Goal: Task Accomplishment & Management: Complete application form

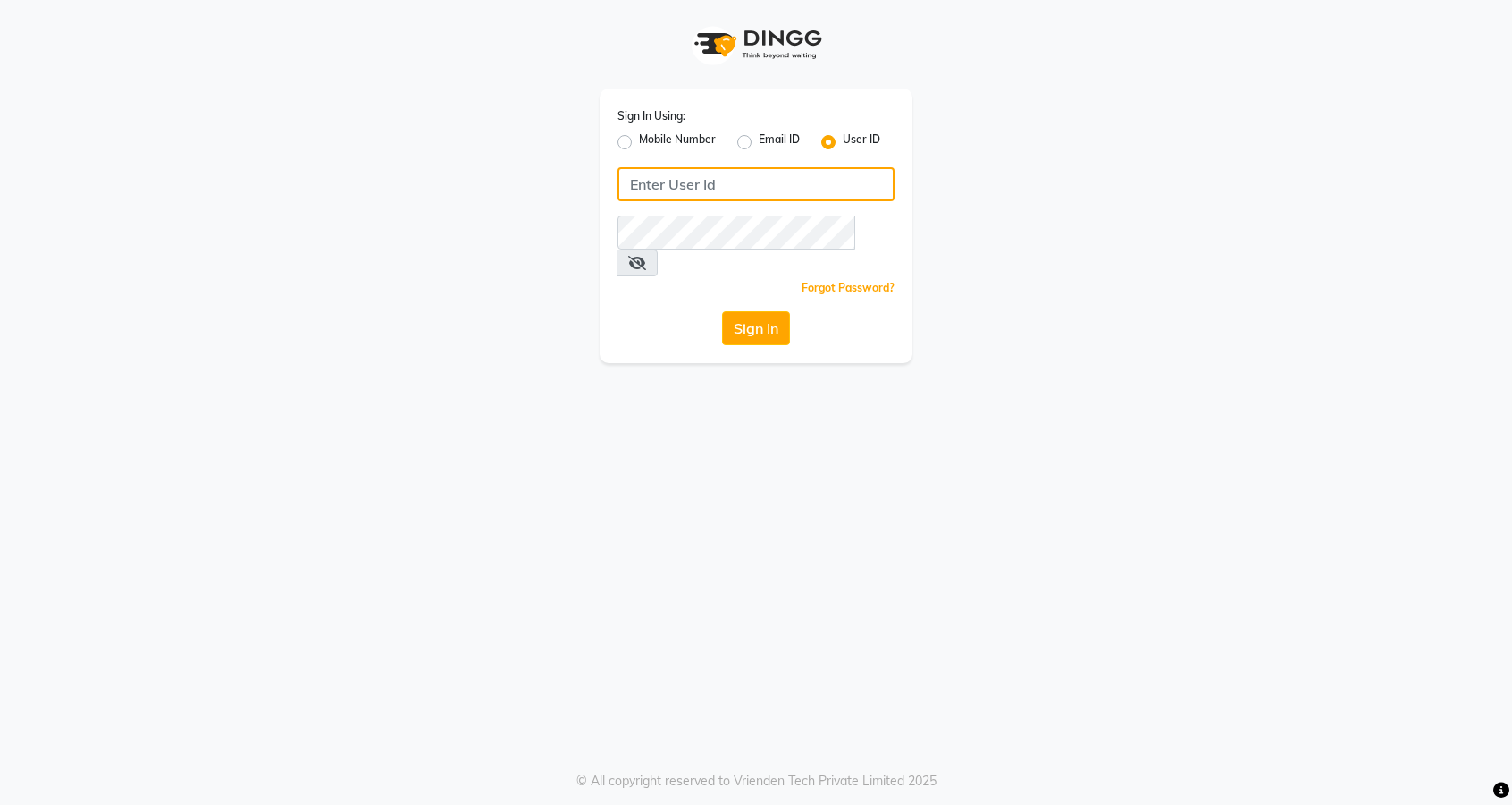
click at [794, 185] on input "Username" at bounding box center [756, 185] width 277 height 34
type input "thelondonhairsalon"
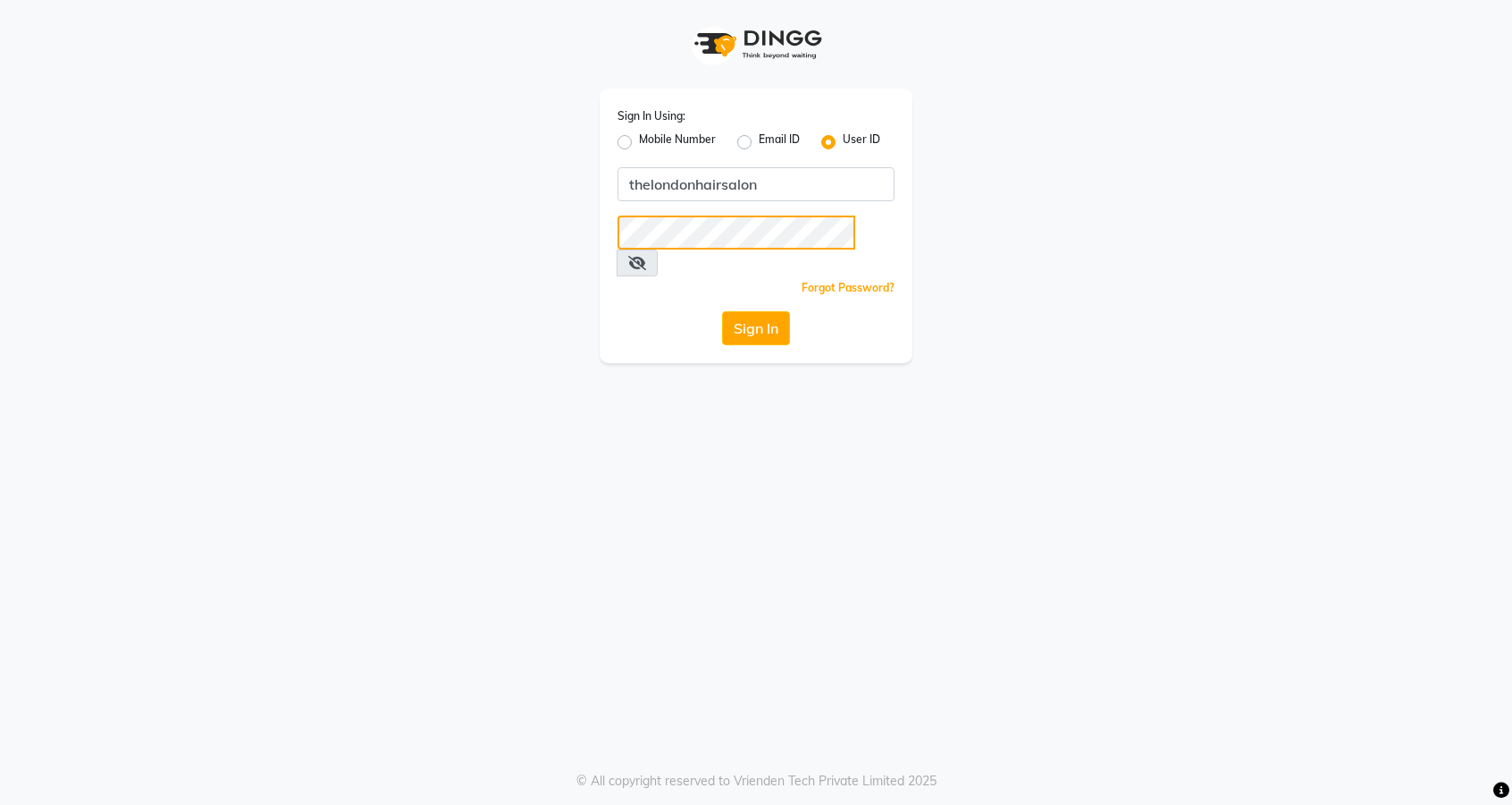
click at [723, 311] on button "Sign In" at bounding box center [756, 328] width 68 height 34
click at [646, 255] on icon at bounding box center [637, 262] width 18 height 14
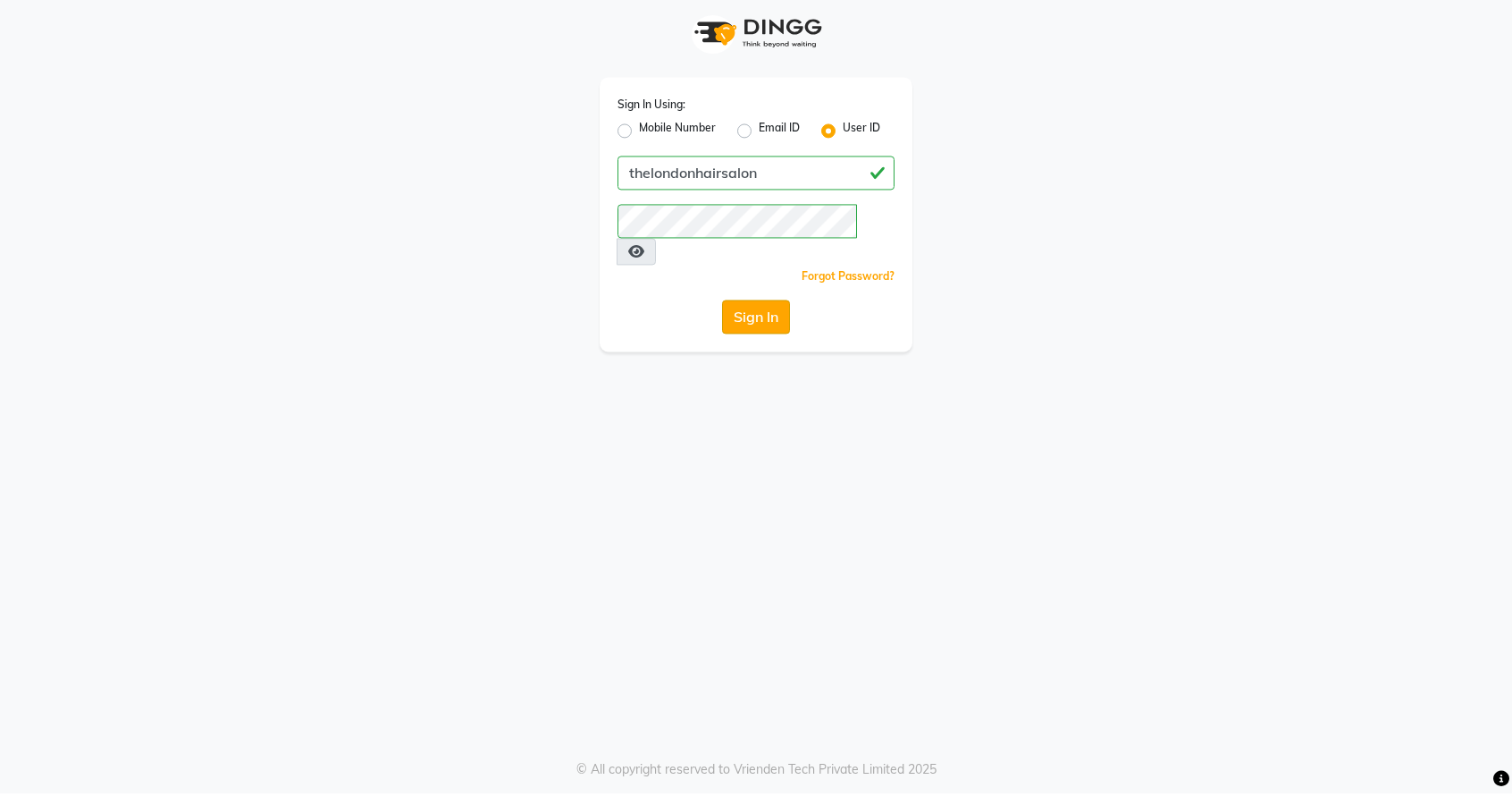
click at [772, 311] on button "Sign In" at bounding box center [756, 328] width 68 height 34
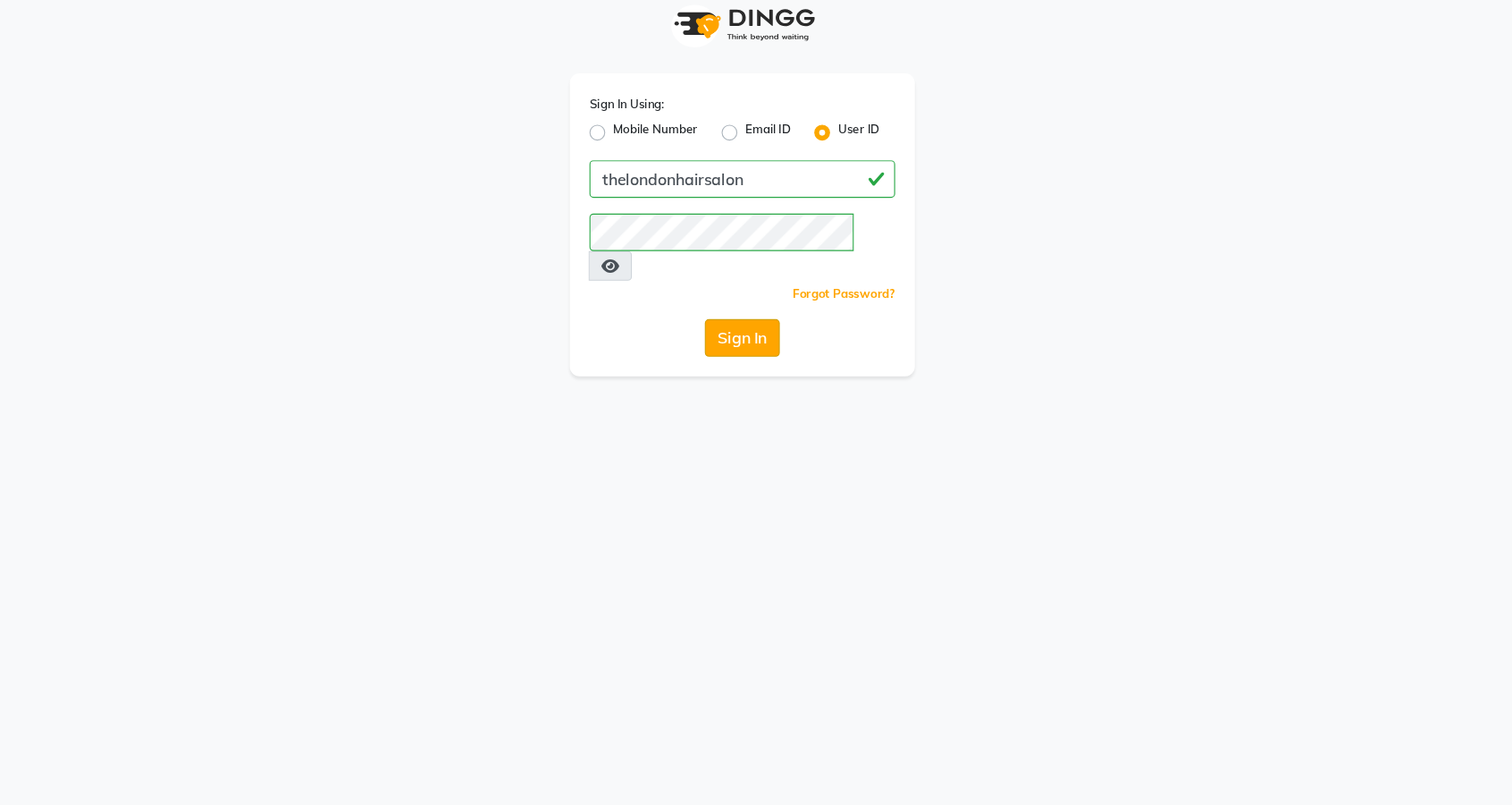
click at [745, 311] on button "Sign In" at bounding box center [756, 328] width 68 height 34
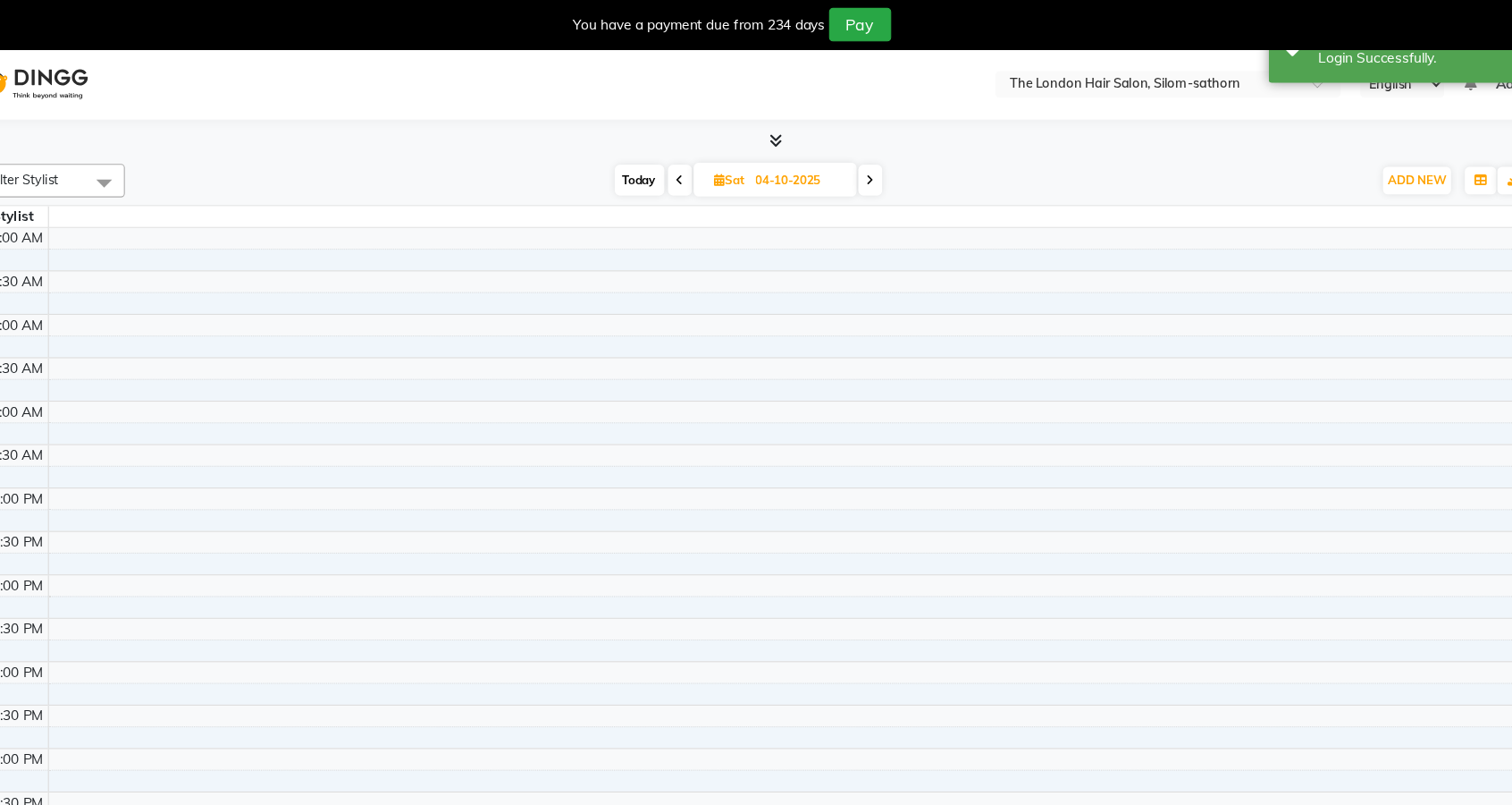
select select "en"
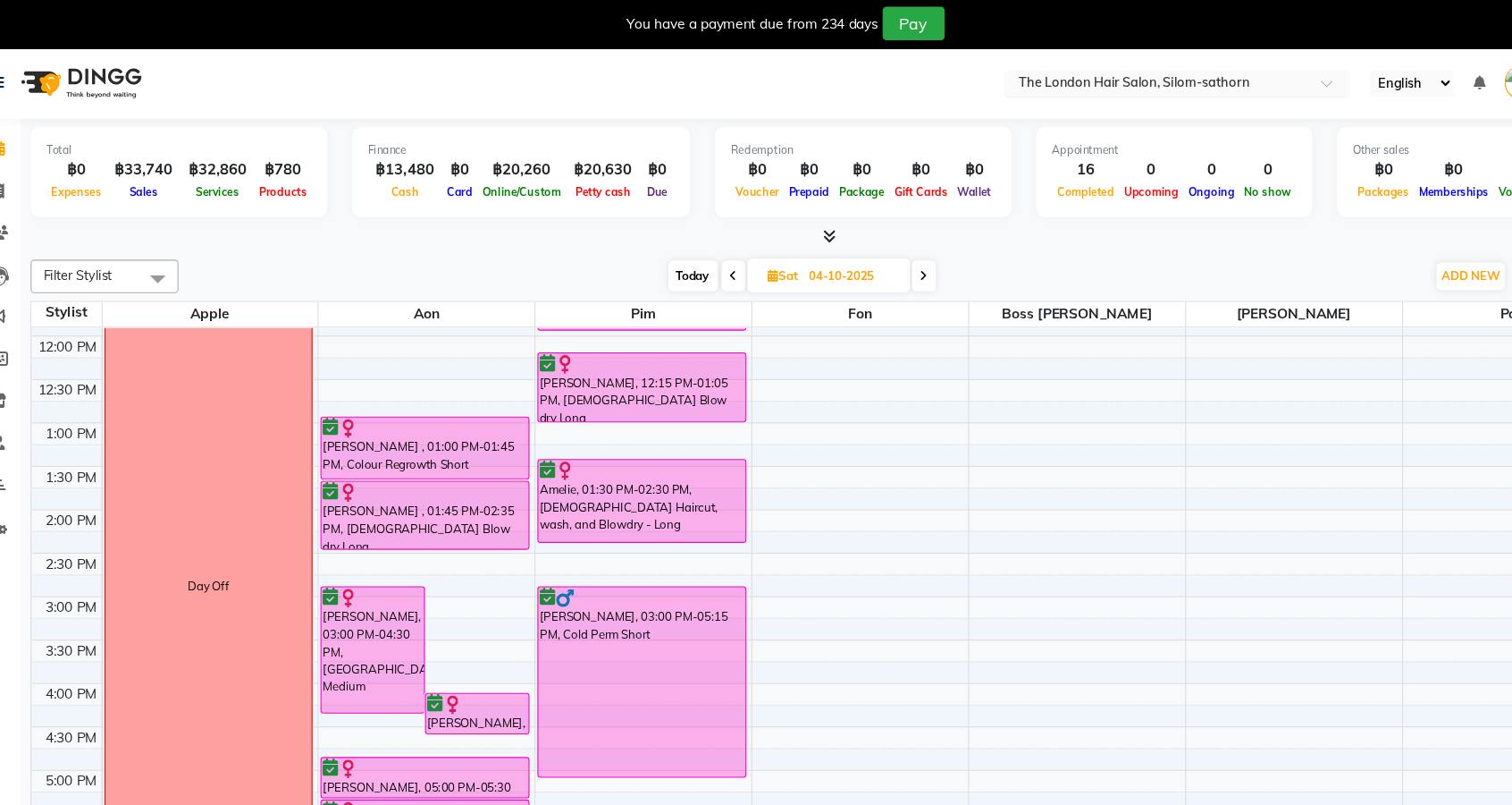
click at [1062, 69] on input "text" at bounding box center [1084, 77] width 259 height 18
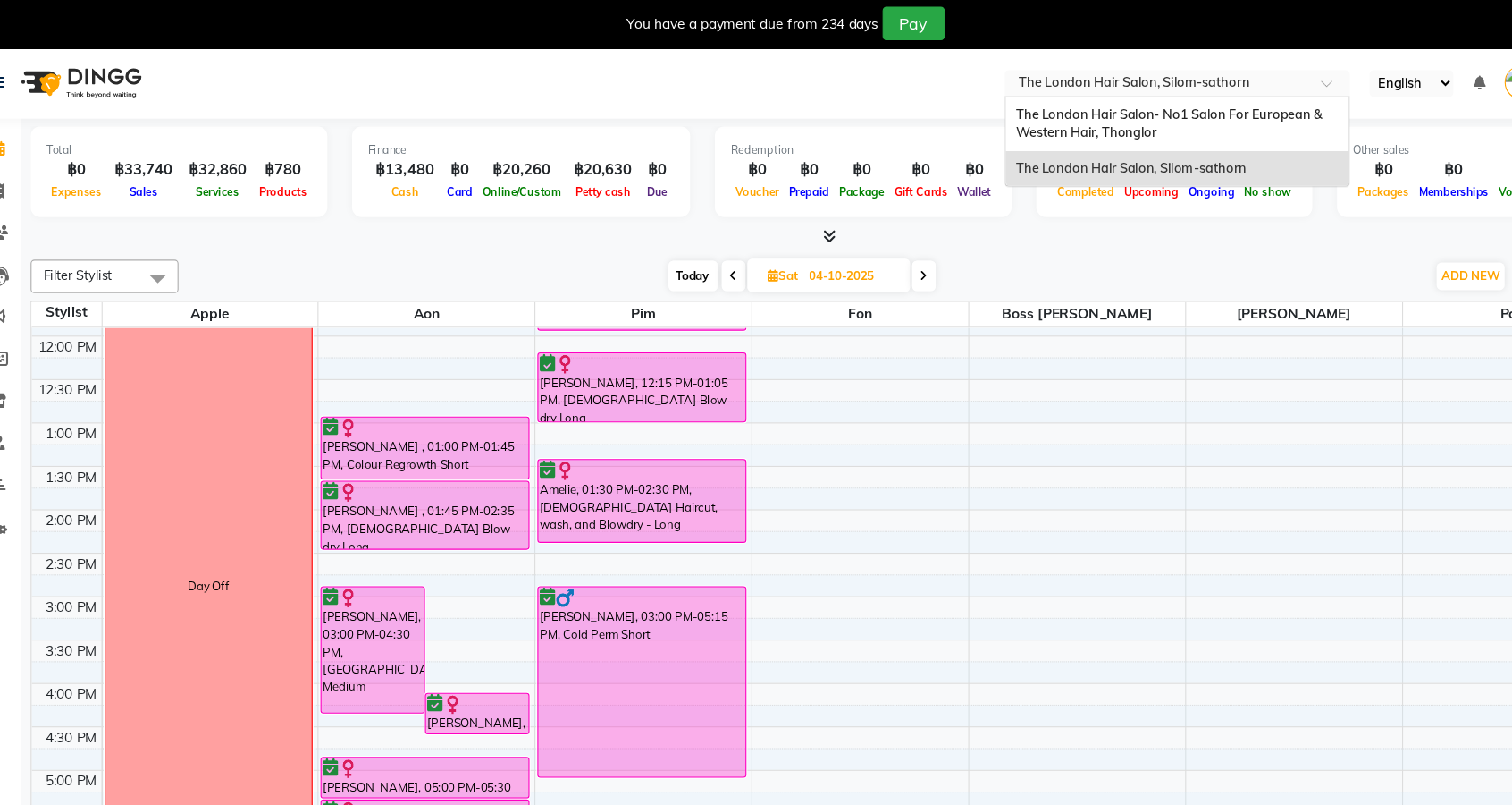
click at [1106, 121] on div "The London Hair Salon- No1 Salon For European & Western Hair, Thonglor" at bounding box center [1101, 113] width 311 height 49
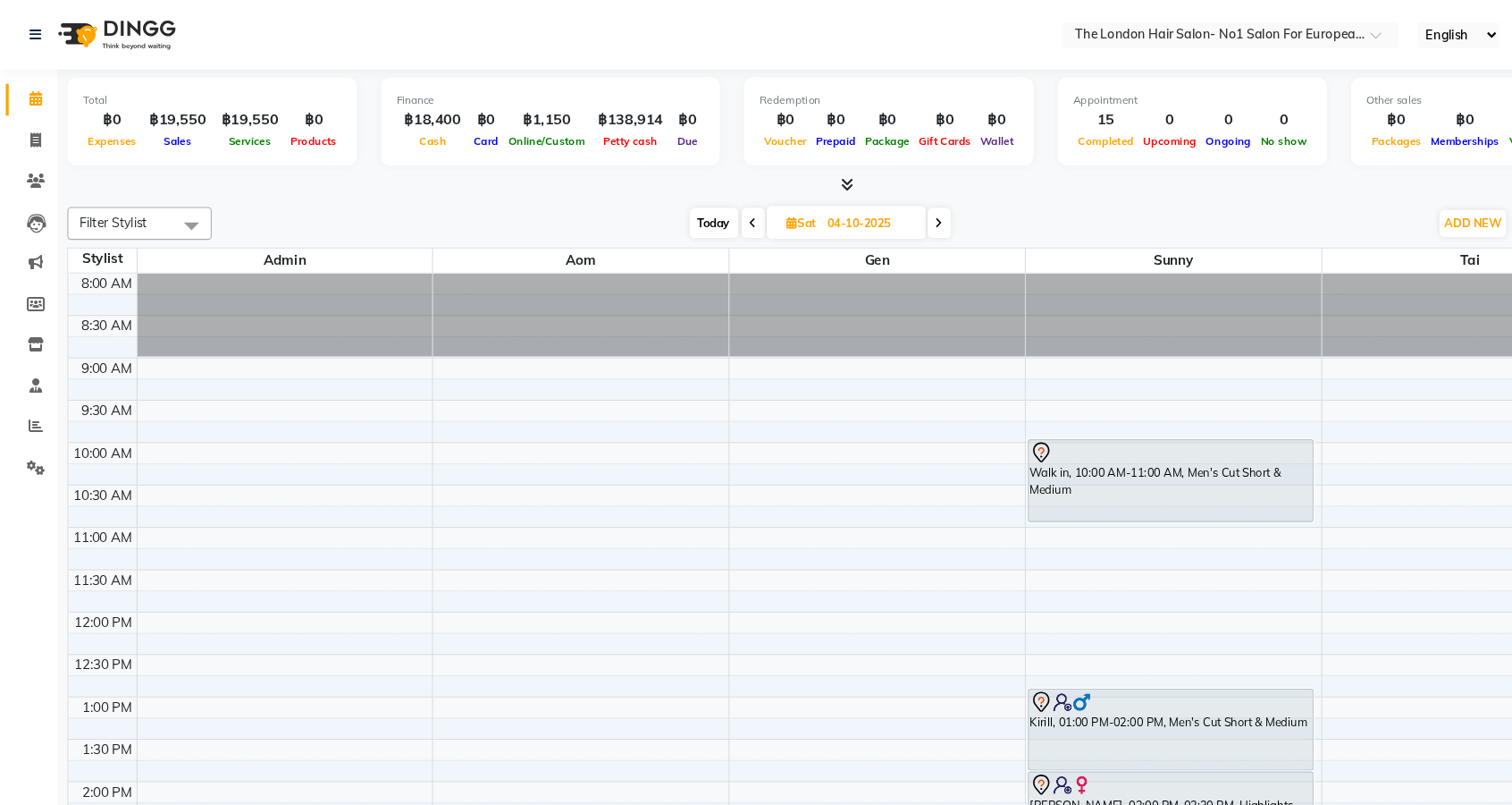
click at [888, 213] on div "[DATE] [DATE]" at bounding box center [761, 207] width 1112 height 27
click at [881, 232] on span "Gen" at bounding box center [814, 241] width 274 height 22
click at [873, 209] on icon at bounding box center [872, 207] width 7 height 11
type input "05-10-2025"
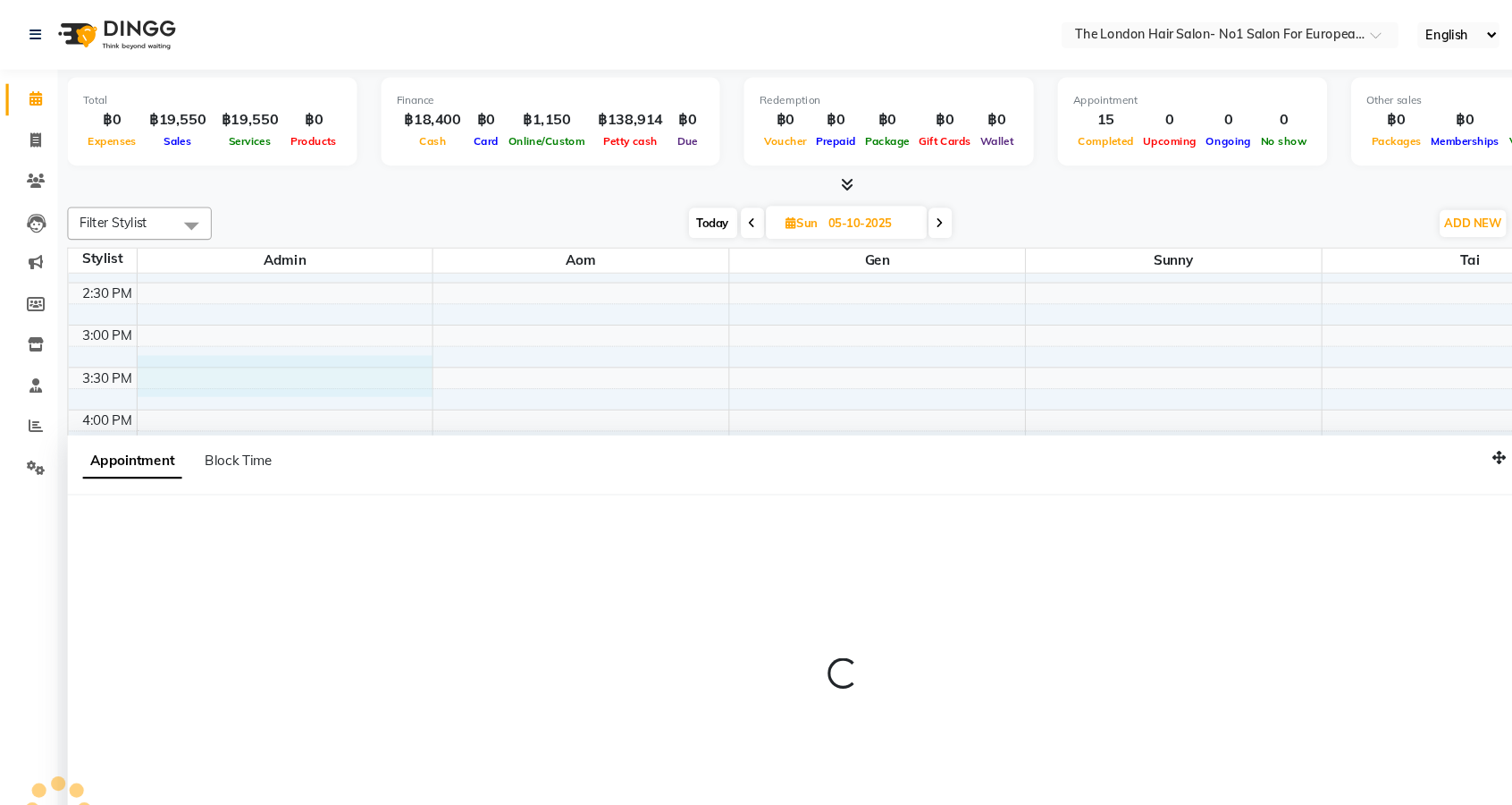
scroll to position [1, 0]
select select "91432"
select select "930"
select select "tentative"
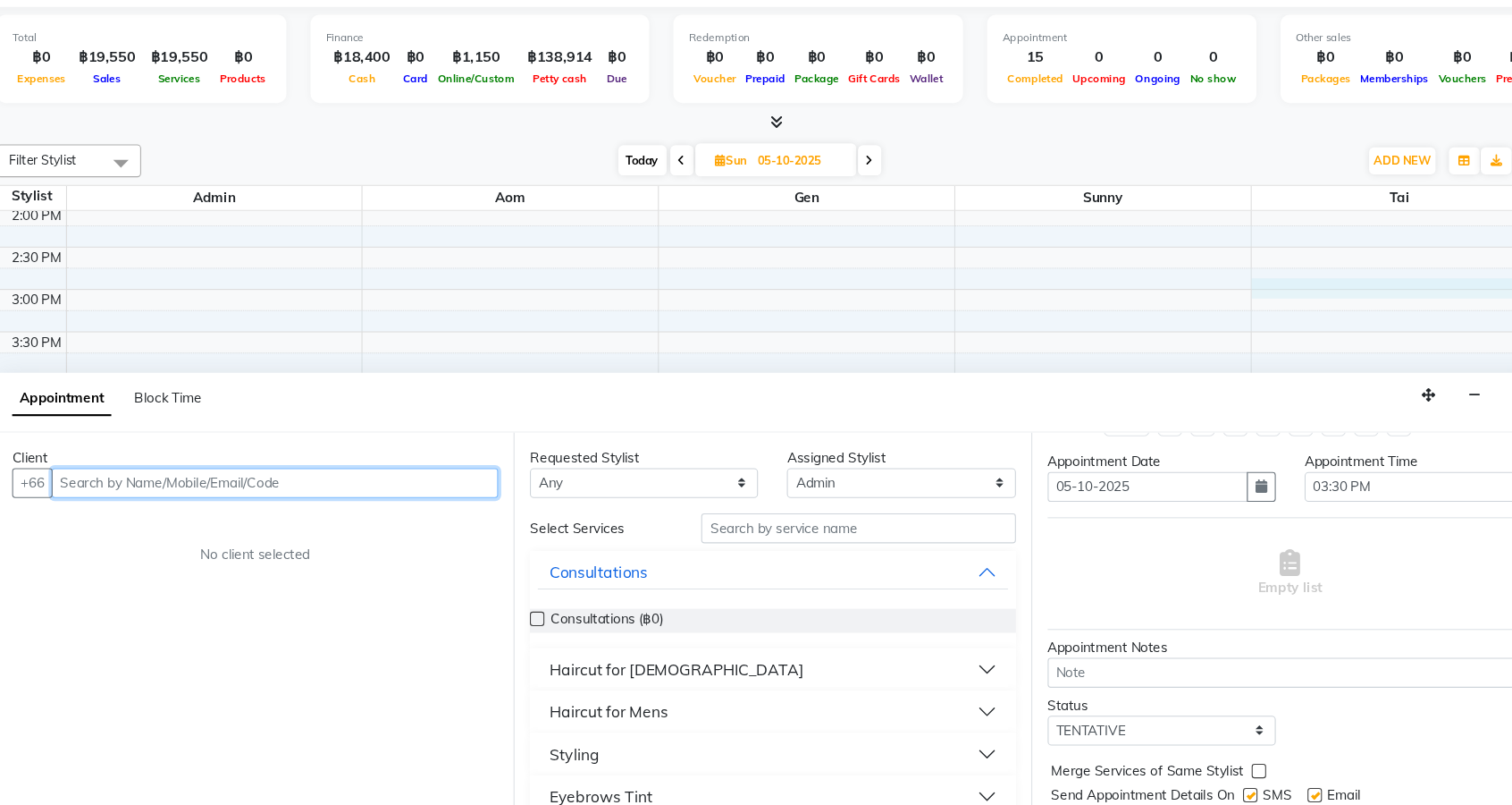
scroll to position [0, 0]
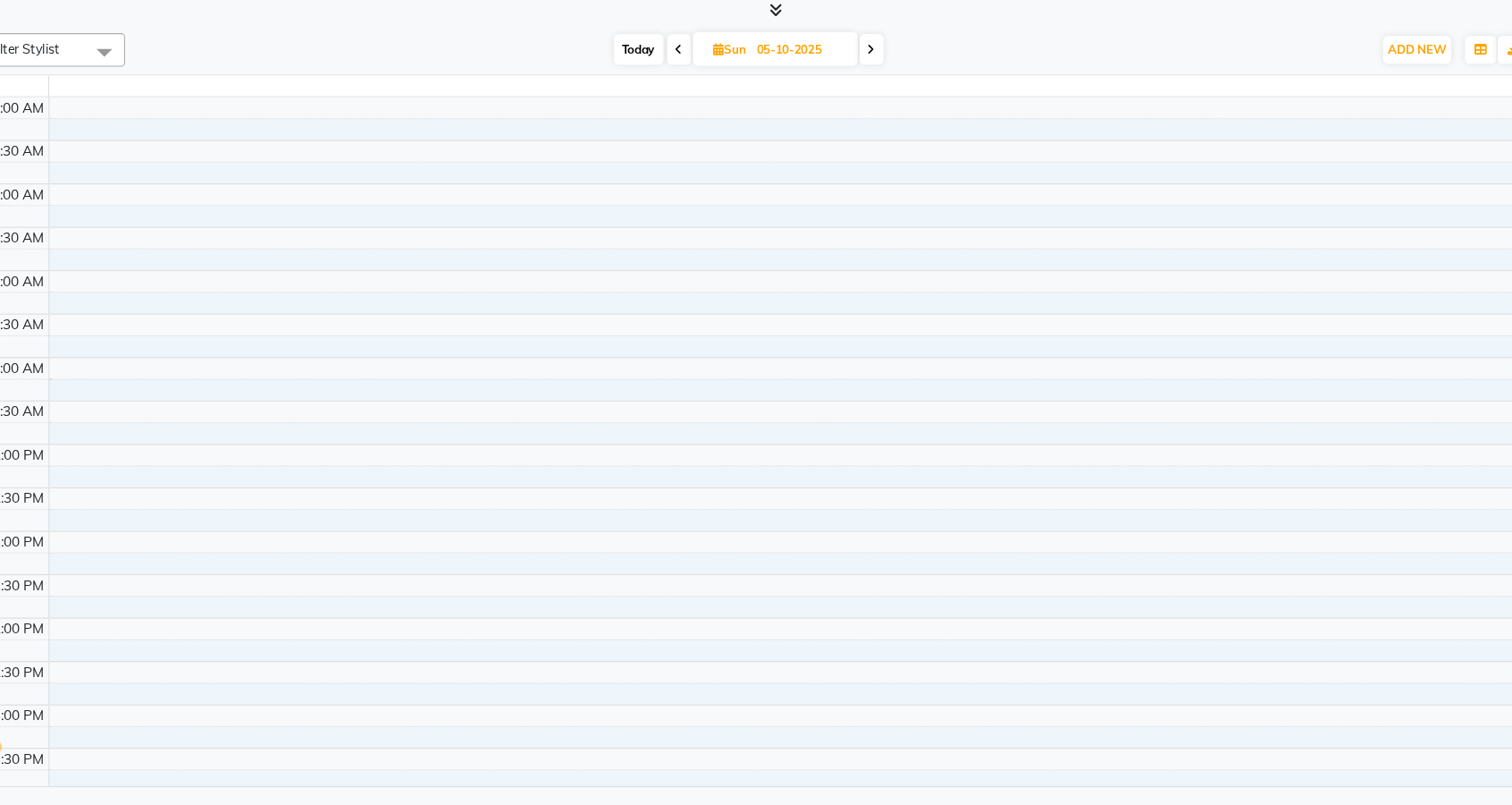
select select "en"
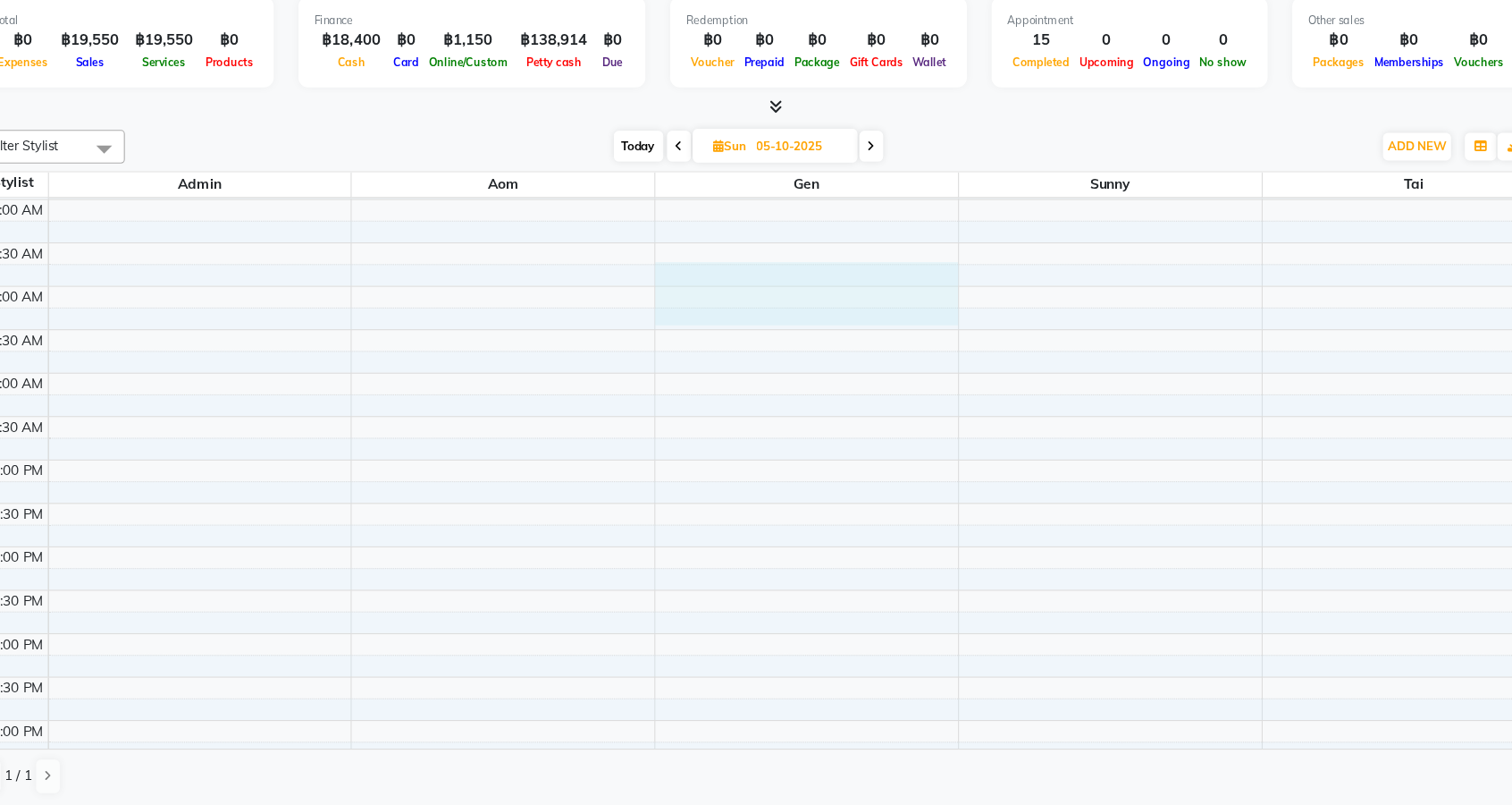
scroll to position [136, 0]
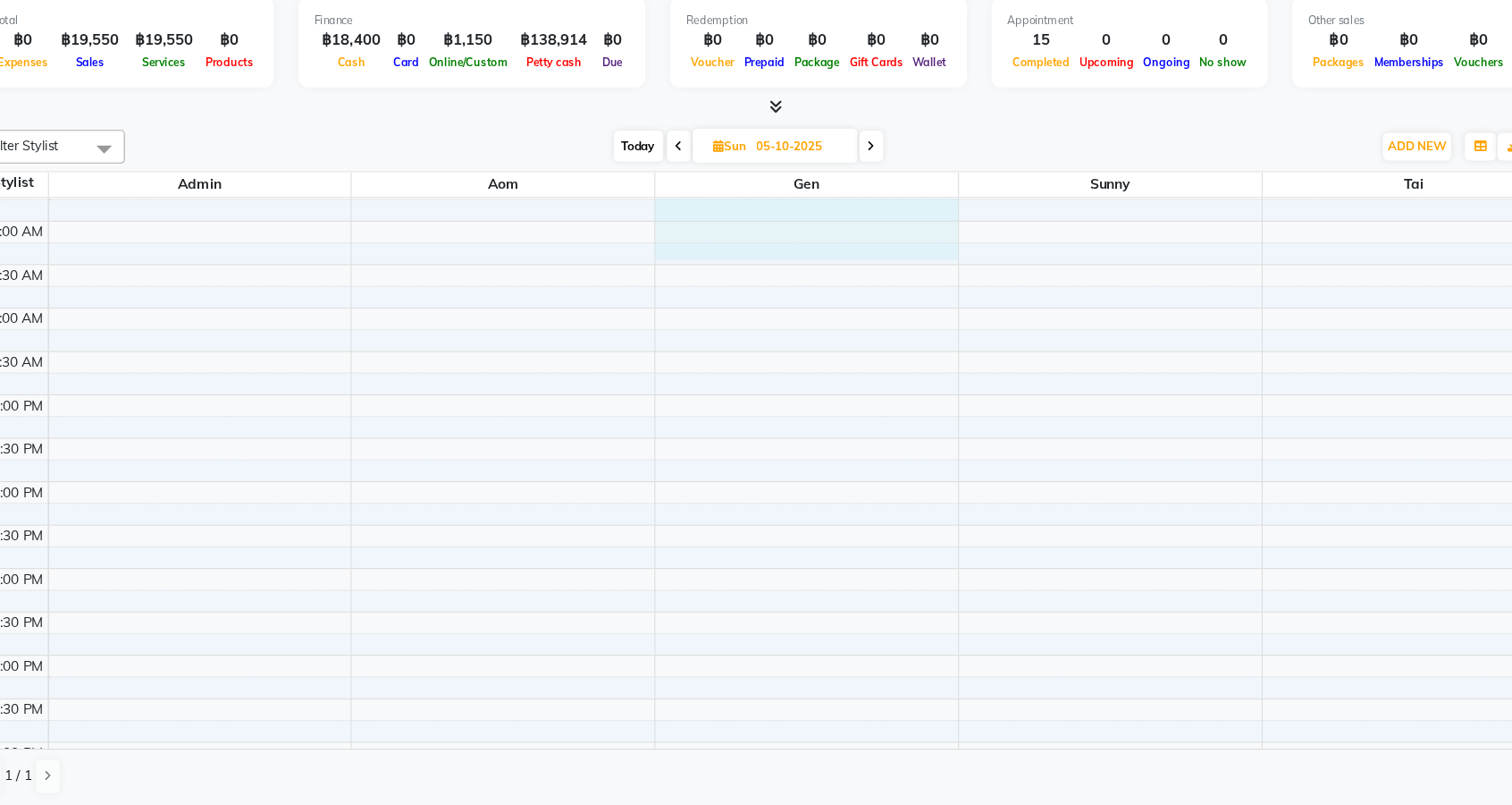
select select "91430"
select select "585"
select select "tentative"
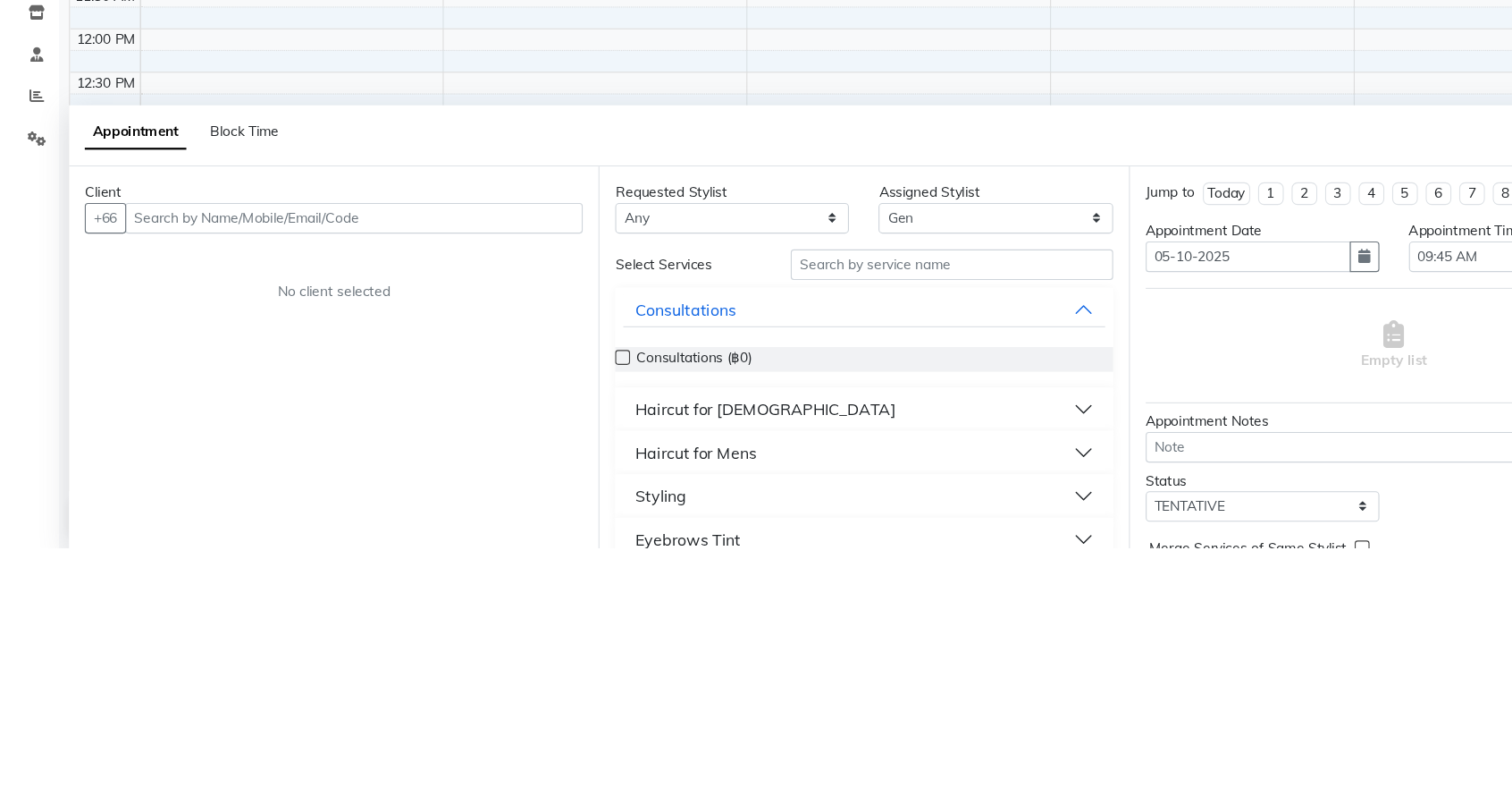
scroll to position [234, 0]
type input "9"
click at [1353, 487] on li "8" at bounding box center [1365, 484] width 23 height 21
type input "28-11-2025"
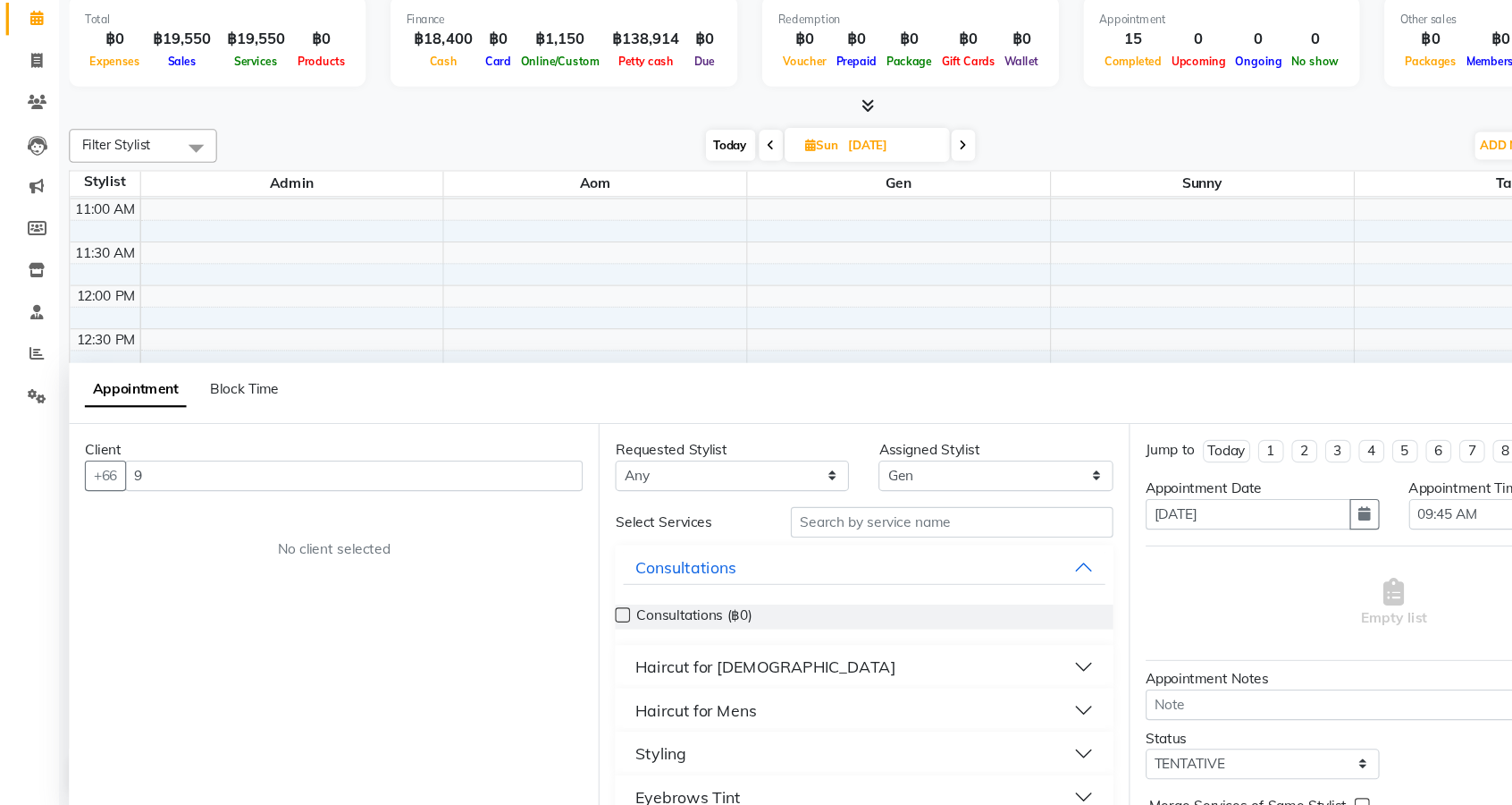
select select "585"
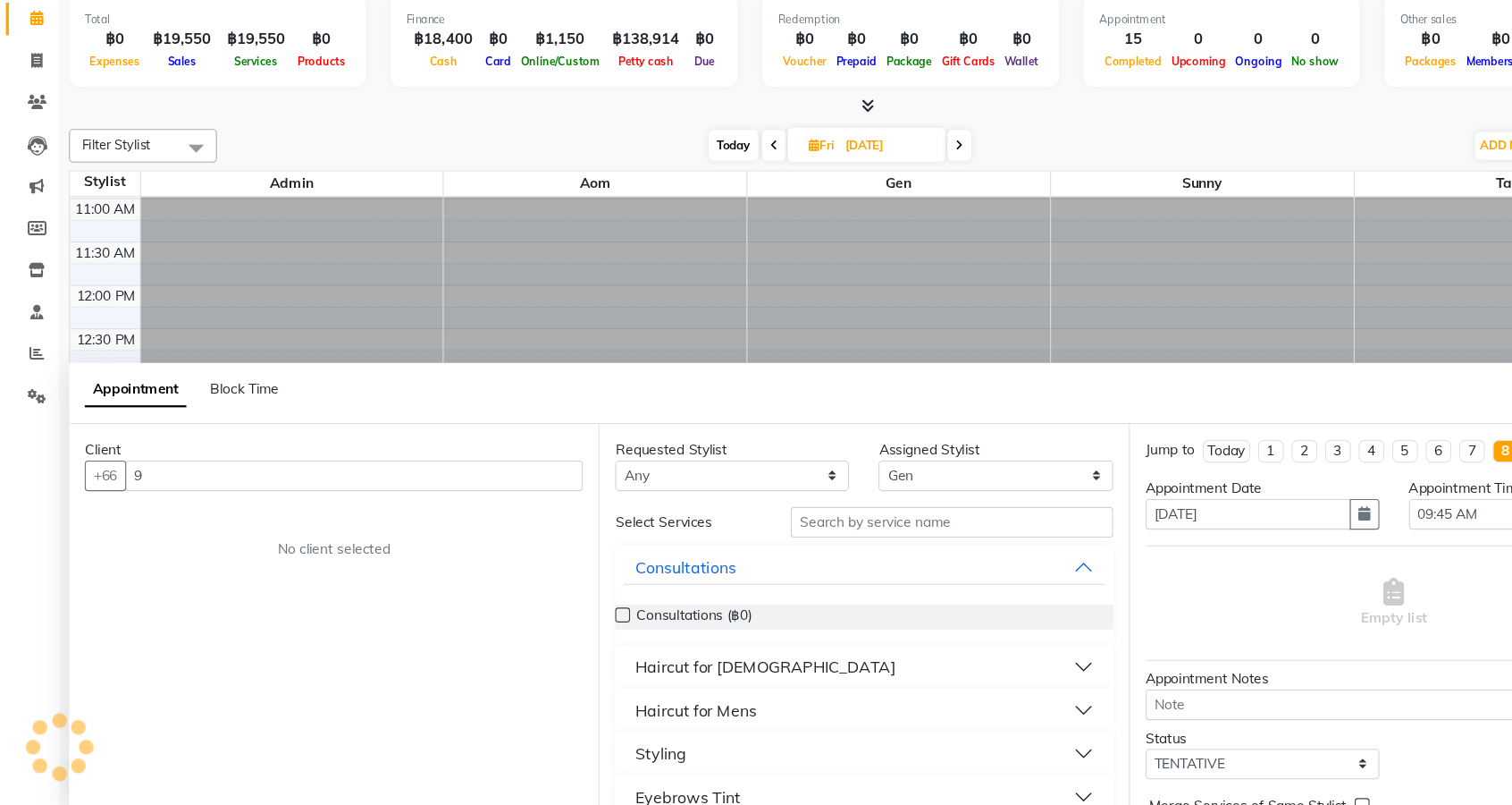
scroll to position [0, 0]
click at [1345, 241] on span "Tai" at bounding box center [1365, 240] width 274 height 22
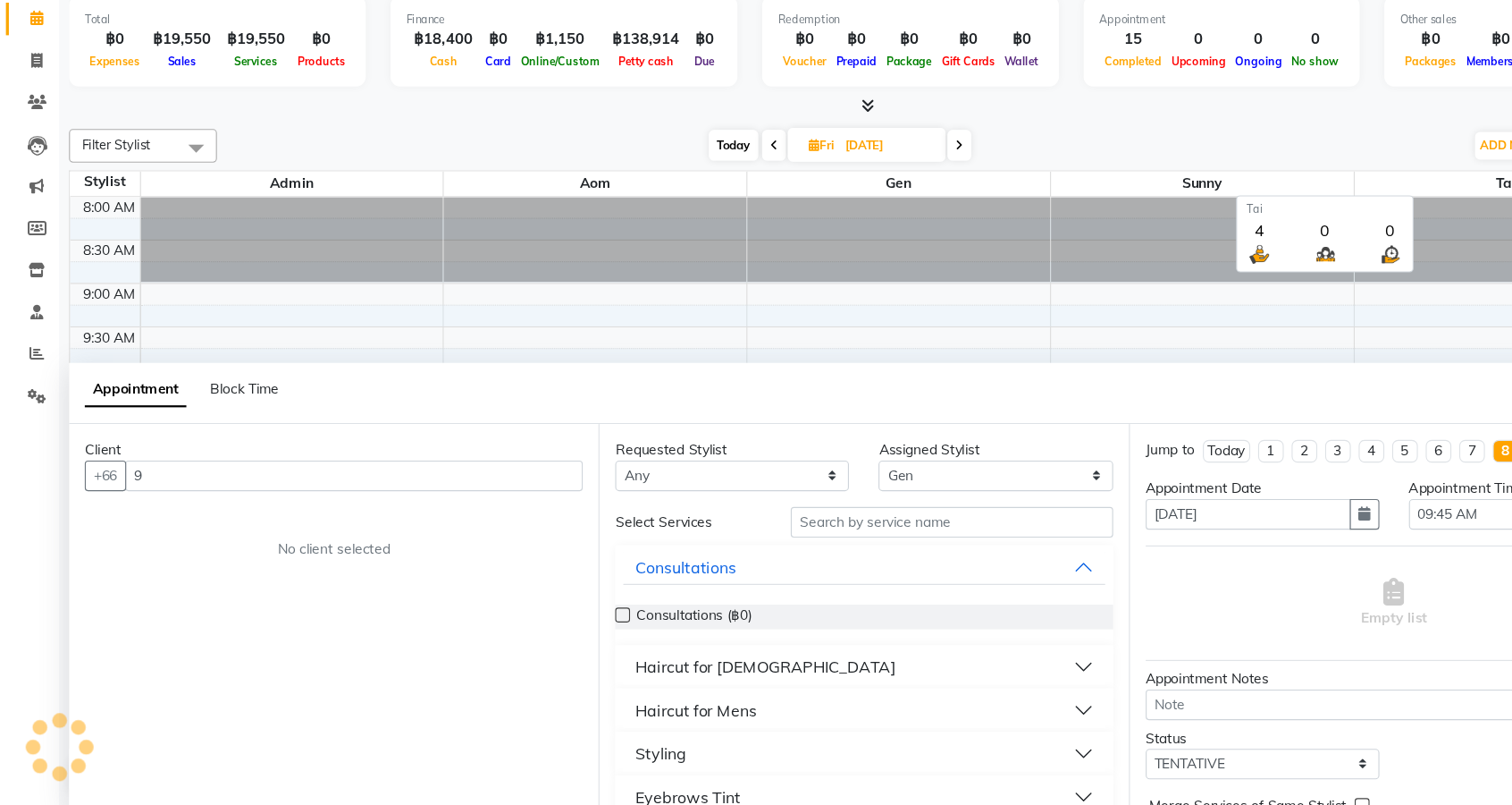
scroll to position [503, 0]
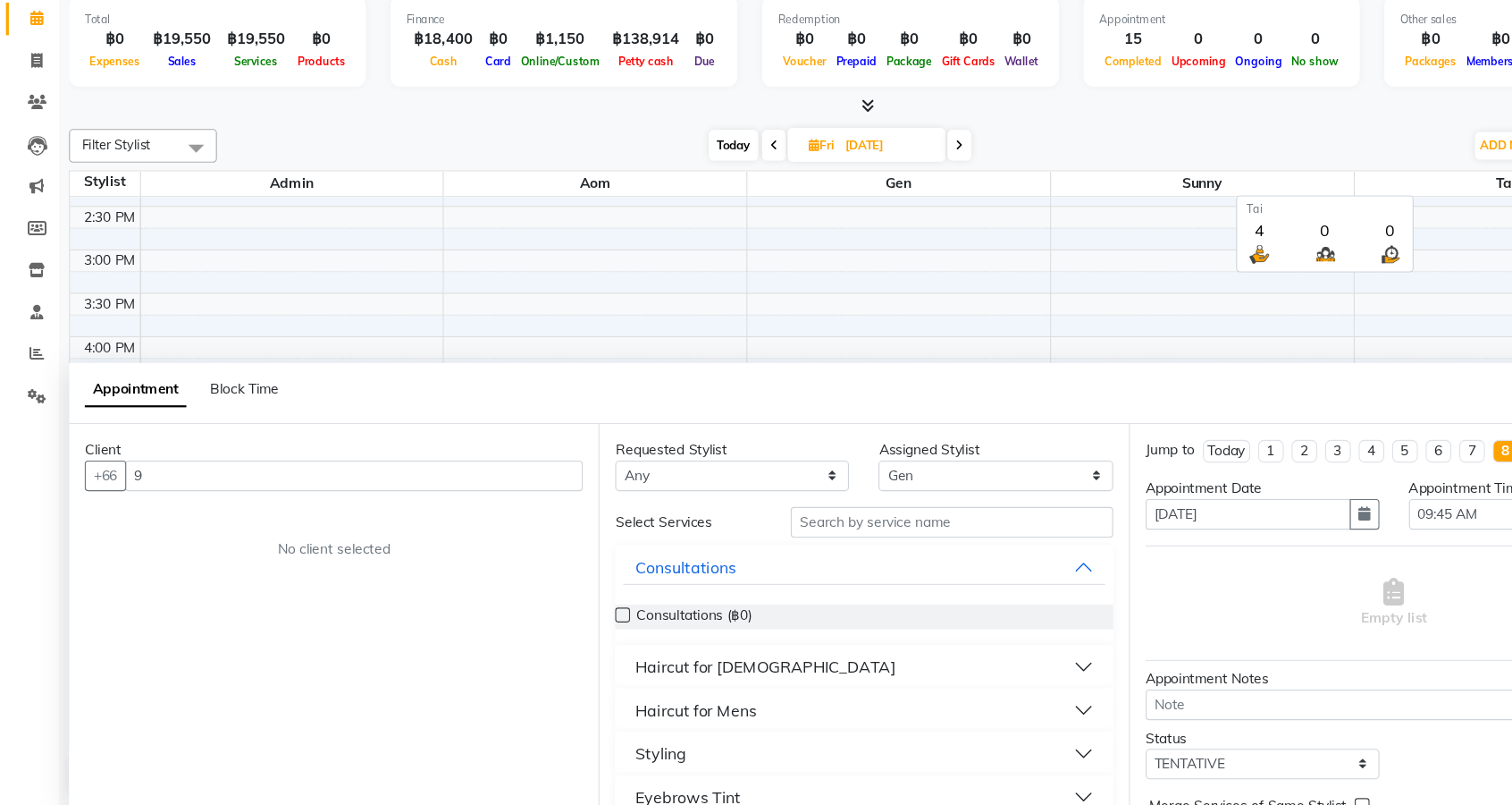
click at [700, 205] on icon at bounding box center [701, 206] width 7 height 11
type input "27-11-2025"
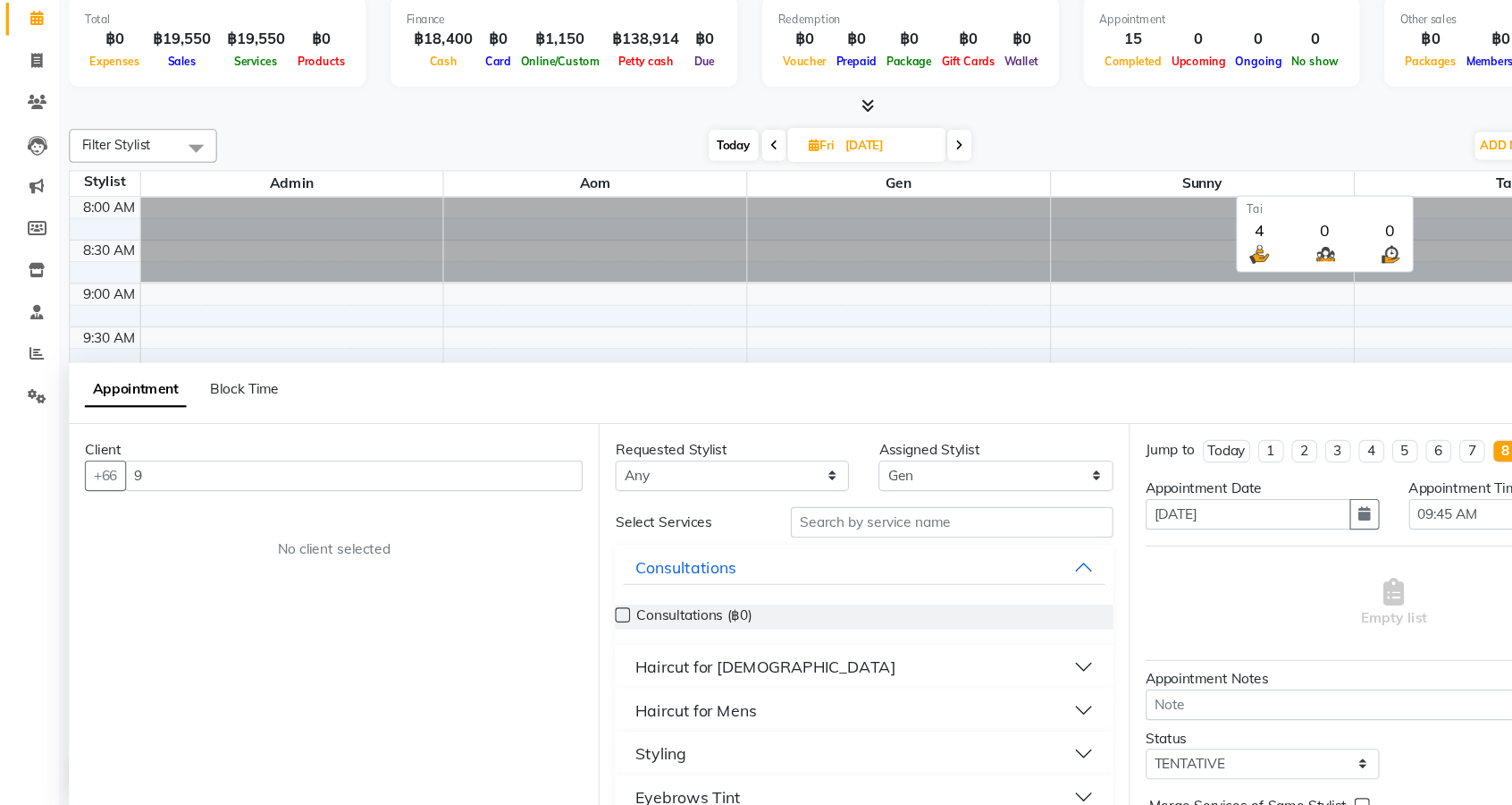
select select "585"
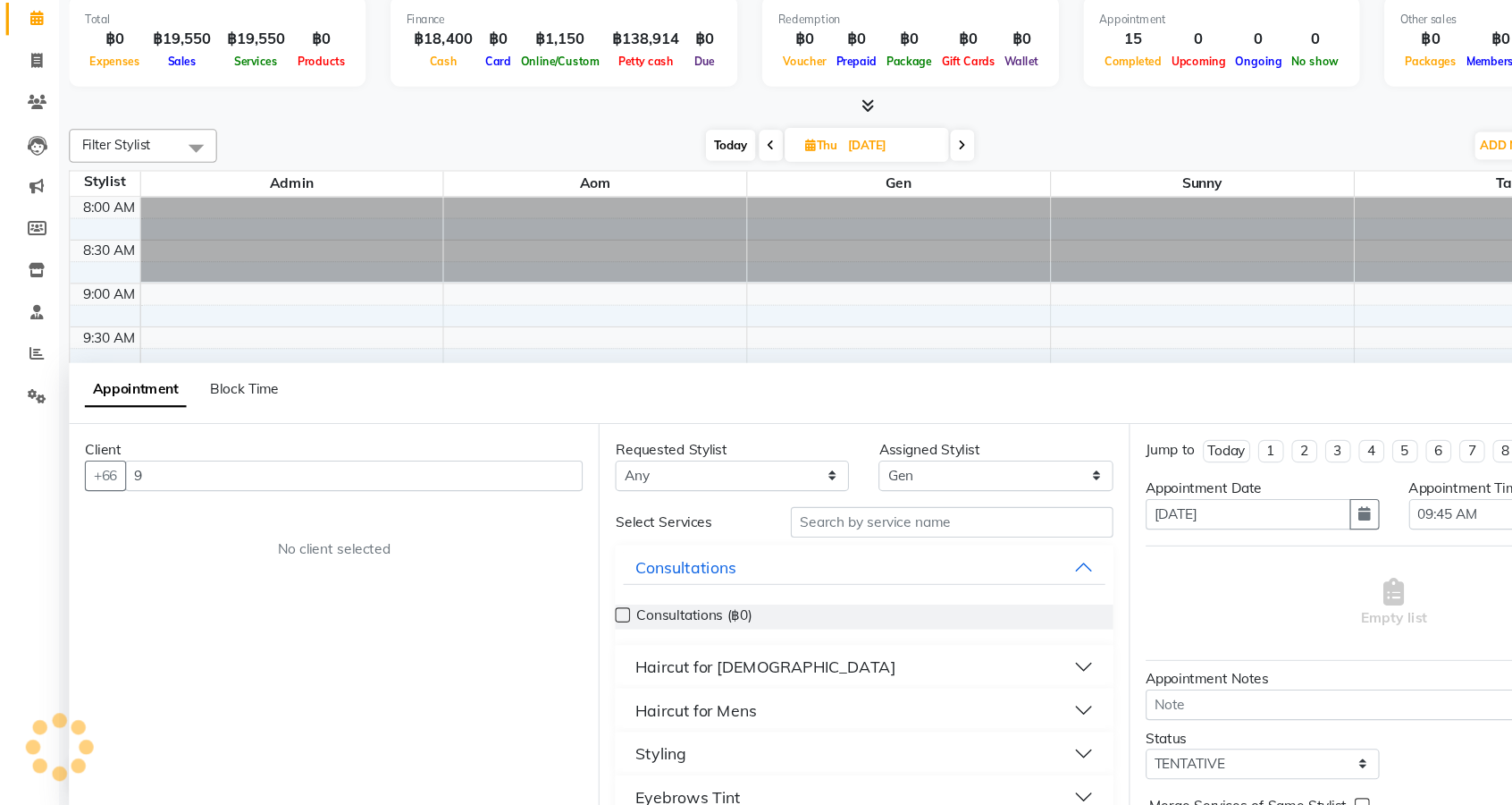
scroll to position [503, 0]
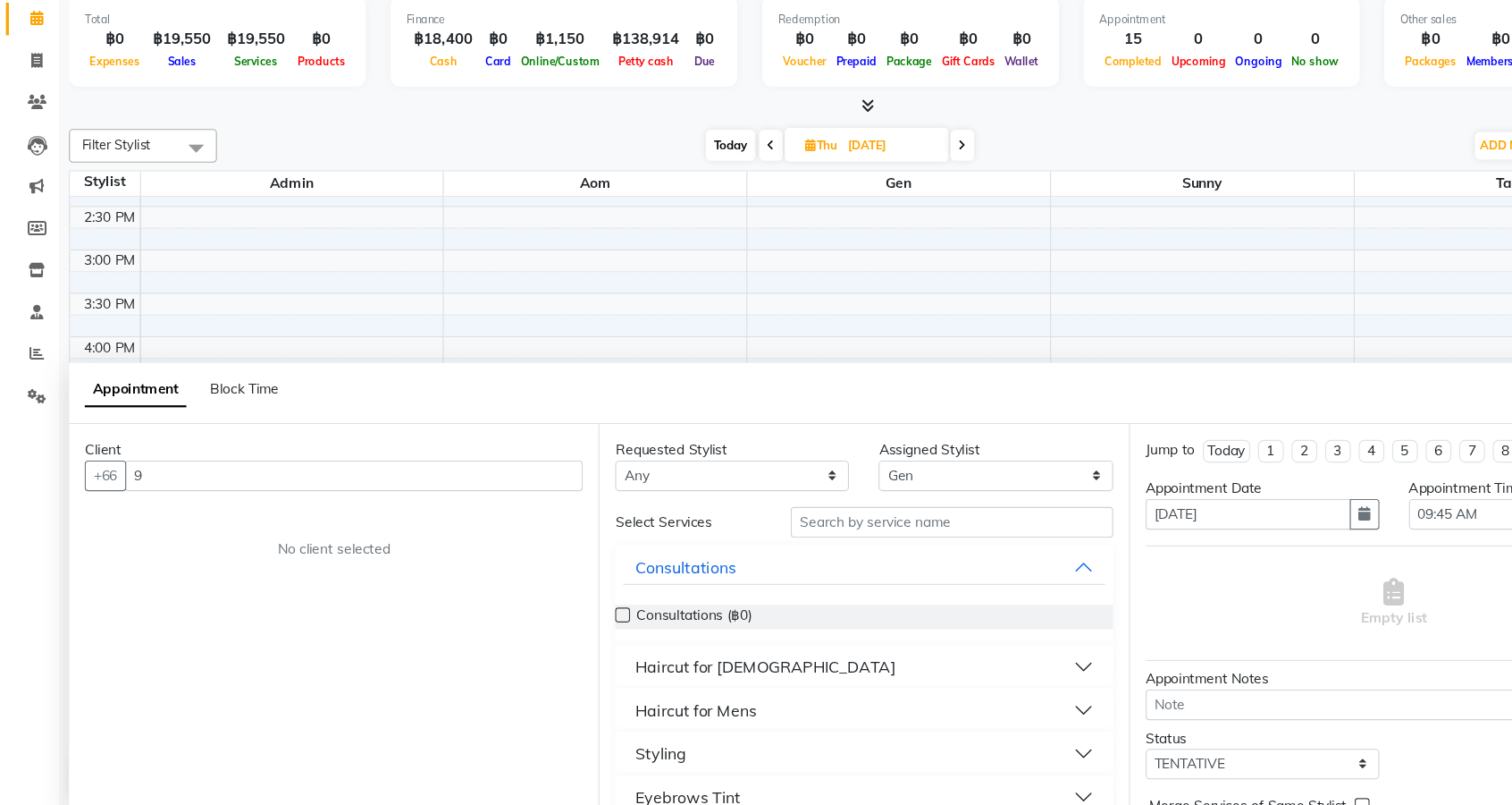
click at [834, 780] on button "Eyebrows Tint" at bounding box center [783, 796] width 436 height 33
